Goal: Transaction & Acquisition: Purchase product/service

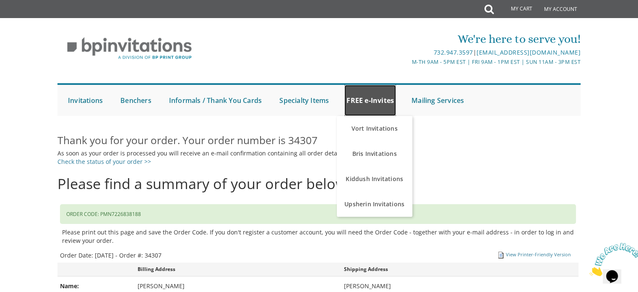
click at [351, 99] on link "FREE e-Invites" at bounding box center [371, 100] width 52 height 31
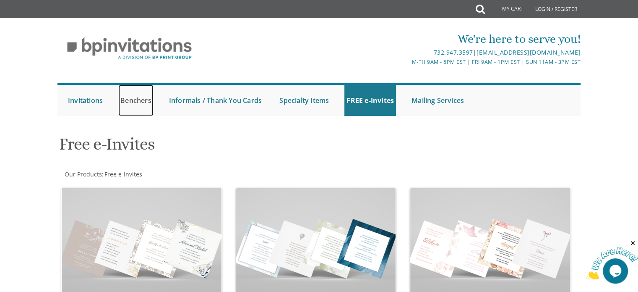
click at [140, 99] on link "Benchers" at bounding box center [135, 100] width 35 height 31
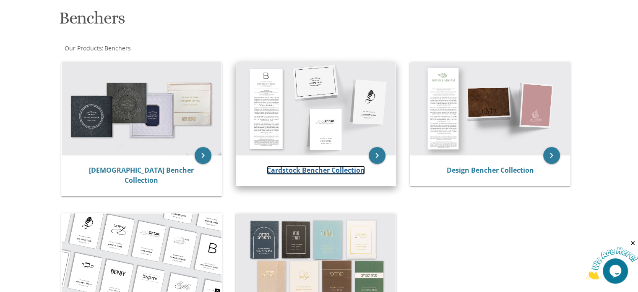
click at [319, 169] on link "Cardstock Bencher Collection" at bounding box center [316, 169] width 98 height 9
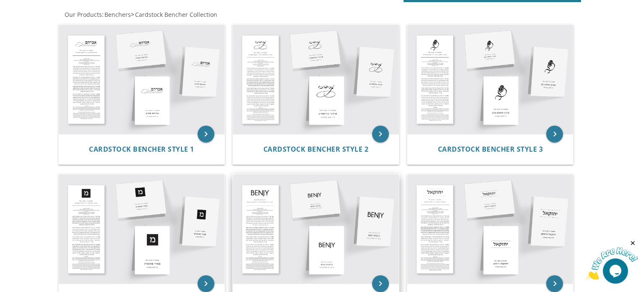
scroll to position [294, 0]
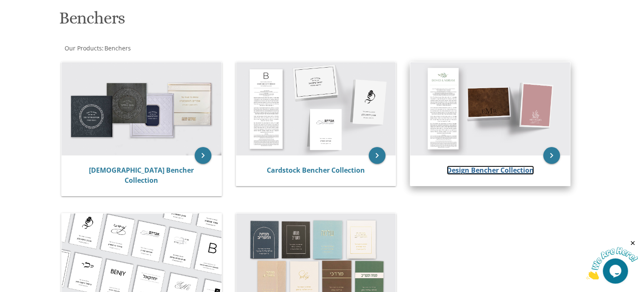
click at [497, 170] on link "Design Bencher Collection" at bounding box center [490, 169] width 87 height 9
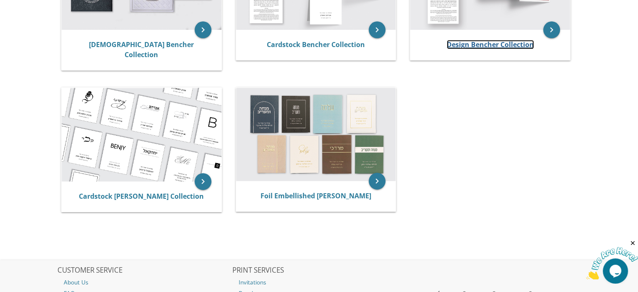
scroll to position [252, 0]
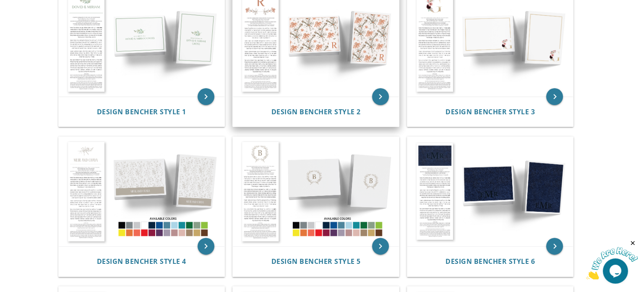
scroll to position [210, 0]
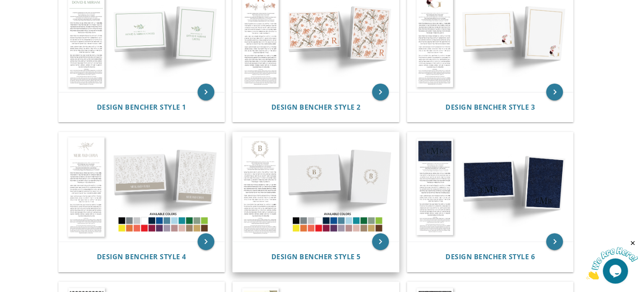
click at [277, 167] on img at bounding box center [316, 186] width 166 height 109
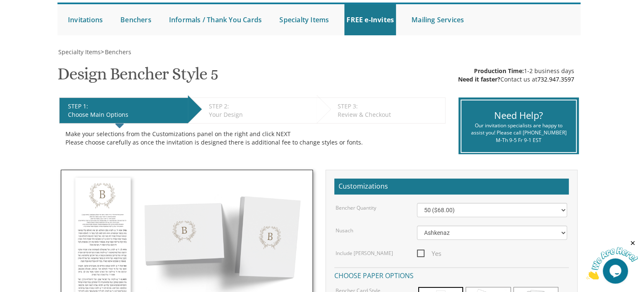
scroll to position [168, 0]
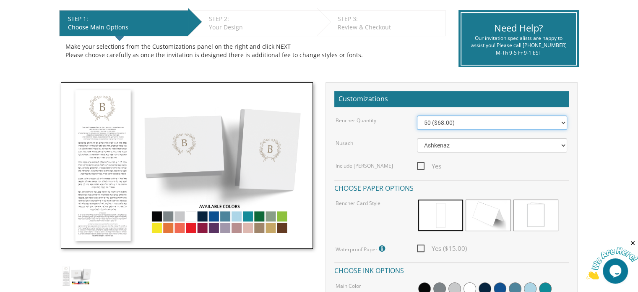
click at [447, 124] on select "50 ($68.00) 60 ($74.80) 70 ($81.60) 80 ($88.40) 90 ($95.20) 100 ($102.00) 125 (…" at bounding box center [492, 122] width 150 height 14
select select "125"
click at [417, 115] on select "50 ($68.00) 60 ($74.80) 70 ($81.60) 80 ($88.40) 90 ($95.20) 100 ($102.00) 125 (…" at bounding box center [492, 122] width 150 height 14
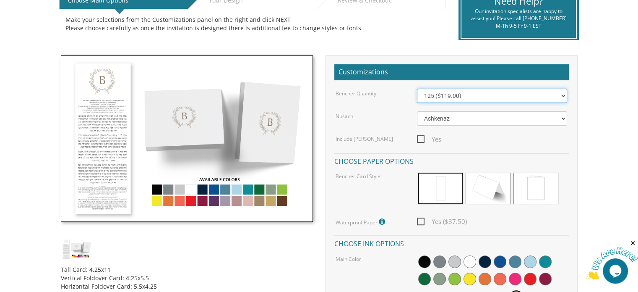
scroll to position [210, 0]
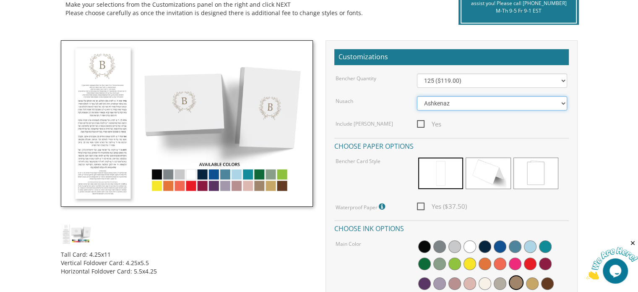
click at [460, 104] on select "Ashkenaz Edut Mizrach" at bounding box center [492, 103] width 150 height 14
click at [617, 72] on body "My Cart {{shoppingcart.totalQuantityDisplay}} Total: {{shoppingcart.subtotal}} …" at bounding box center [319, 221] width 638 height 863
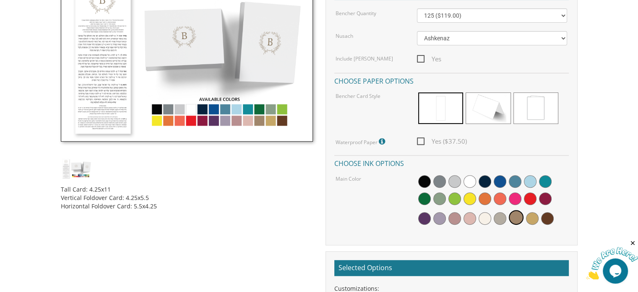
scroll to position [294, 0]
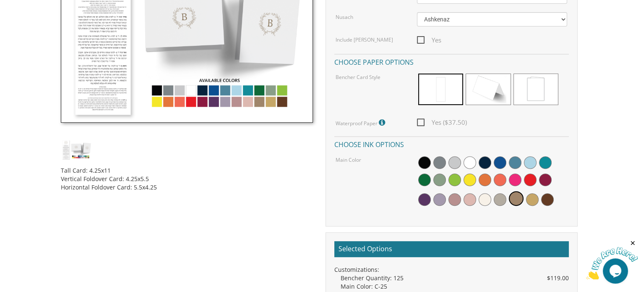
click at [421, 123] on span "Yes ($37.50)" at bounding box center [442, 122] width 50 height 10
click at [421, 123] on input "Yes ($37.50)" at bounding box center [419, 121] width 5 height 5
click at [420, 120] on span "Yes ($37.50)" at bounding box center [442, 122] width 50 height 10
click at [420, 120] on input "Yes ($37.50)" at bounding box center [419, 121] width 5 height 5
checkbox input "false"
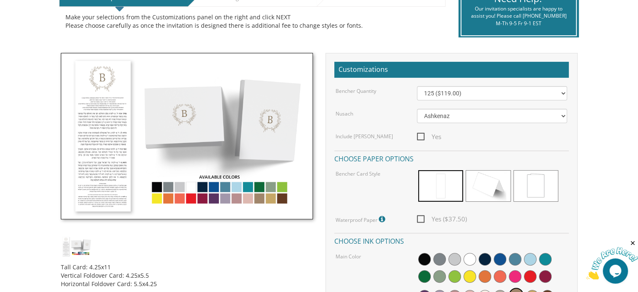
scroll to position [252, 0]
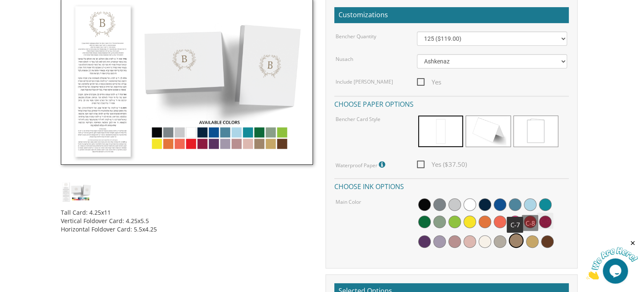
click at [515, 203] on span at bounding box center [515, 204] width 13 height 13
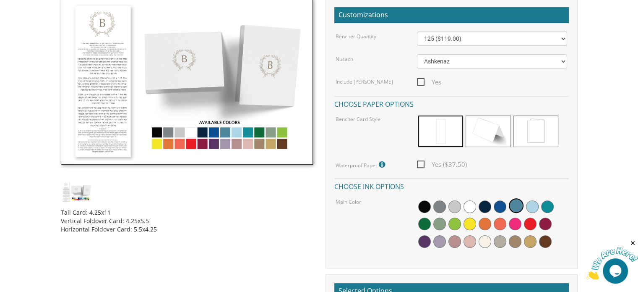
click at [248, 146] on img at bounding box center [187, 81] width 252 height 166
click at [258, 134] on img at bounding box center [187, 81] width 252 height 166
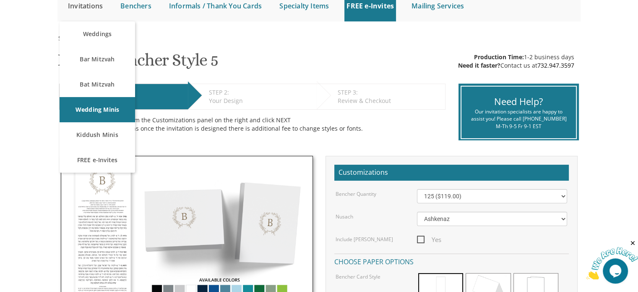
scroll to position [84, 0]
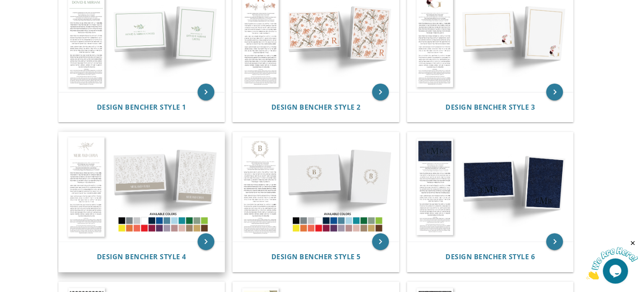
drag, startPoint x: 189, startPoint y: 178, endPoint x: 198, endPoint y: 181, distance: 9.3
click at [189, 178] on img at bounding box center [142, 186] width 166 height 109
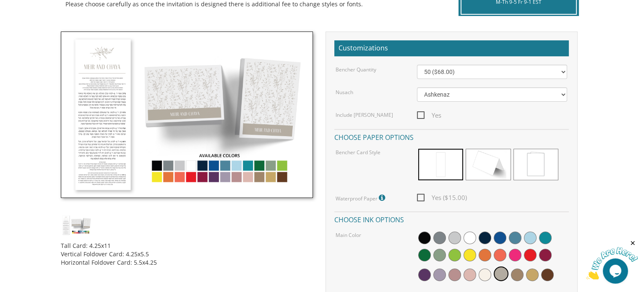
scroll to position [168, 0]
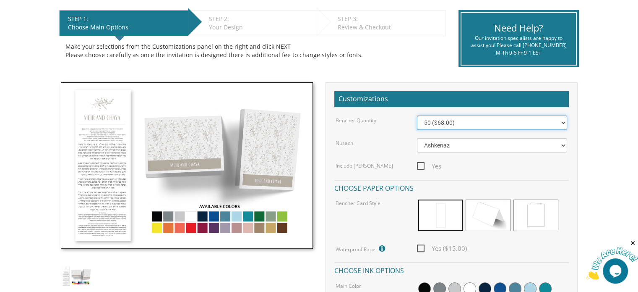
click at [437, 127] on select "50 ($68.00) 60 ($74.80) 70 ($81.60) 80 ($88.40) 90 ($95.20) 100 ($102.00) 125 (…" at bounding box center [492, 122] width 150 height 14
select select "125"
click at [417, 115] on select "50 ($68.00) 60 ($74.80) 70 ($81.60) 80 ($88.40) 90 ($95.20) 100 ($102.00) 125 (…" at bounding box center [492, 122] width 150 height 14
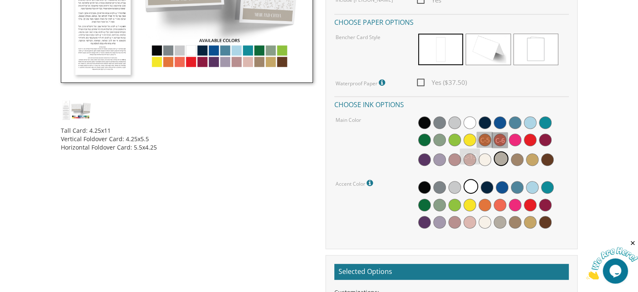
scroll to position [336, 0]
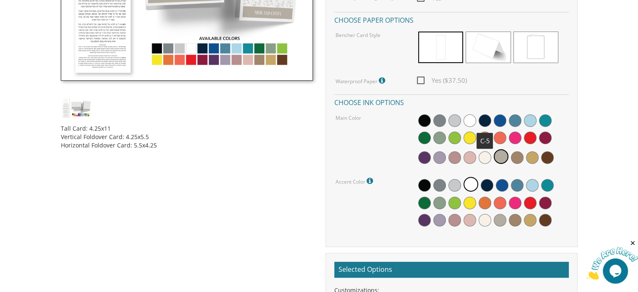
click at [483, 116] on span at bounding box center [485, 120] width 13 height 13
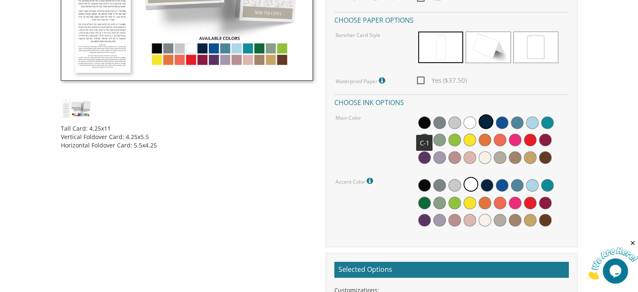
click at [426, 120] on span at bounding box center [424, 122] width 13 height 13
click at [439, 203] on span at bounding box center [440, 202] width 13 height 13
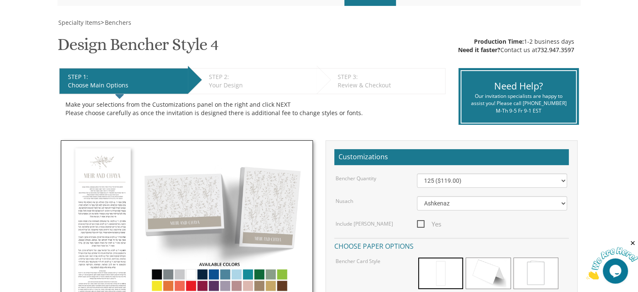
scroll to position [0, 0]
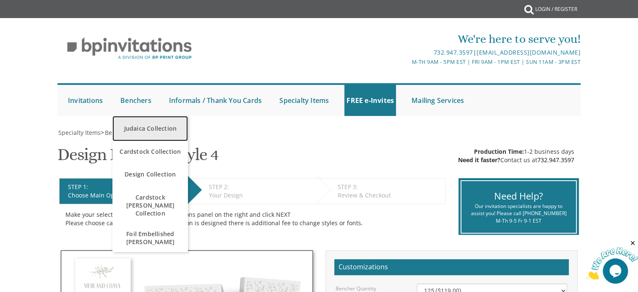
click at [151, 124] on link "Judaica Collection" at bounding box center [150, 128] width 76 height 25
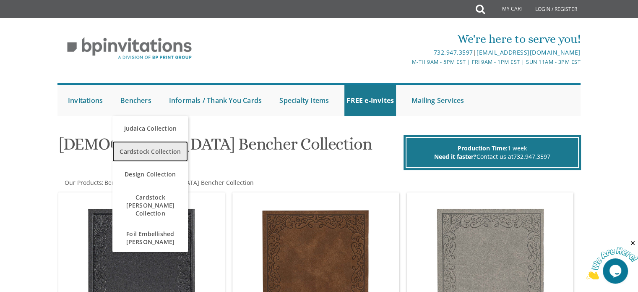
click at [164, 153] on span "Cardstock Collection" at bounding box center [150, 151] width 71 height 16
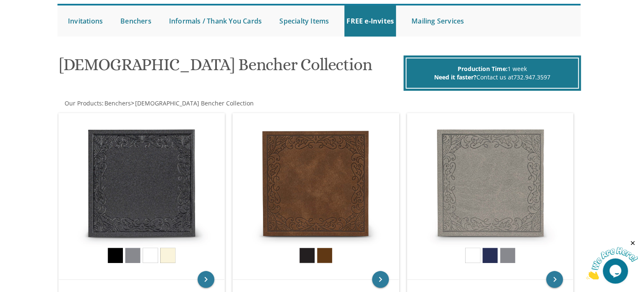
scroll to position [84, 0]
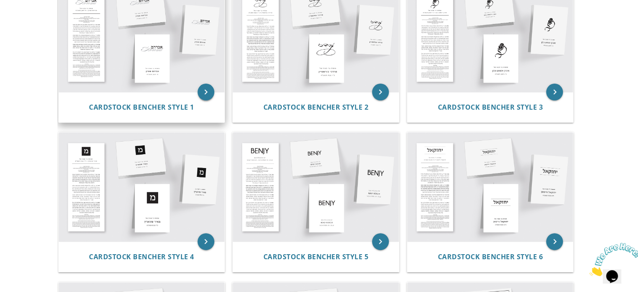
scroll to position [168, 0]
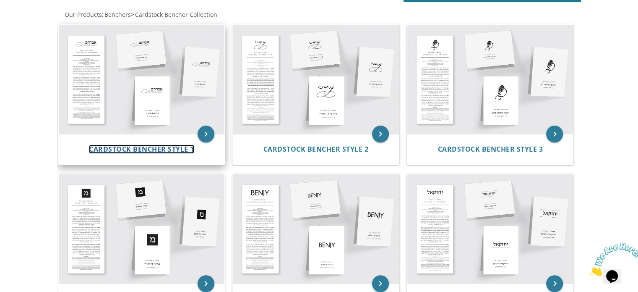
click at [170, 150] on span "Cardstock Bencher Style 1" at bounding box center [141, 148] width 105 height 9
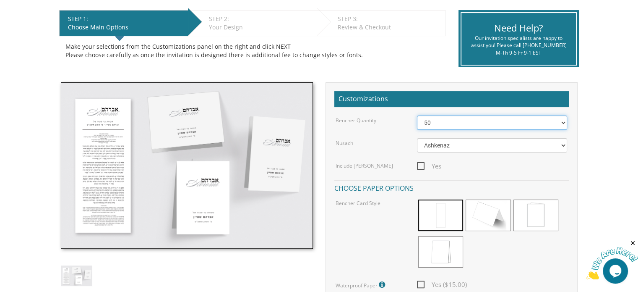
click at [483, 127] on select "50 60 70 80 90 100 125 150 175 200 225 250 275 300 325 350 375 400 425 450 475 …" at bounding box center [492, 122] width 150 height 14
select select "125"
click at [417, 115] on select "50 60 70 80 90 100 125 150 175 200 225 250 275 300 325 350 375 400 425 450 475 …" at bounding box center [492, 122] width 150 height 14
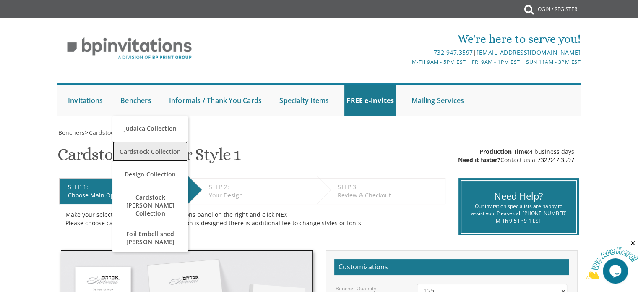
click at [160, 152] on span "Cardstock Collection" at bounding box center [150, 151] width 71 height 16
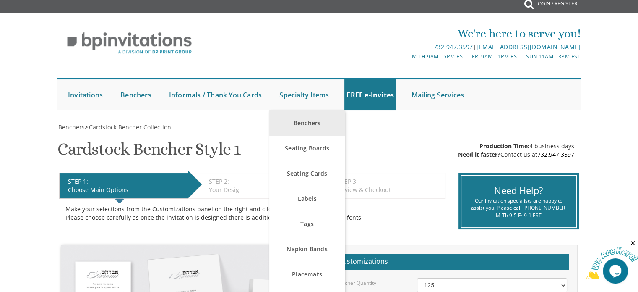
scroll to position [42, 0]
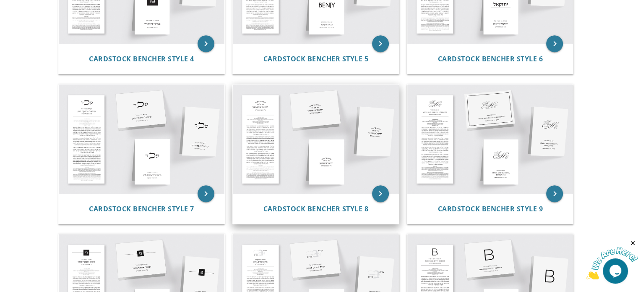
scroll to position [420, 0]
